Goal: Task Accomplishment & Management: Manage account settings

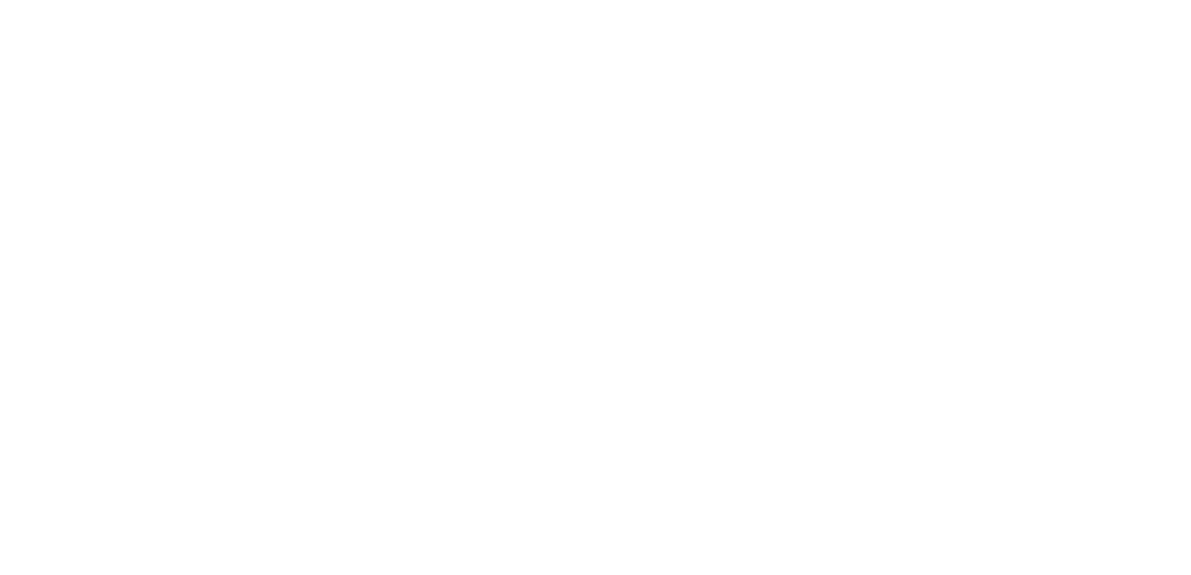
click at [617, 0] on html at bounding box center [595, 0] width 1191 height 0
